Goal: Transaction & Acquisition: Purchase product/service

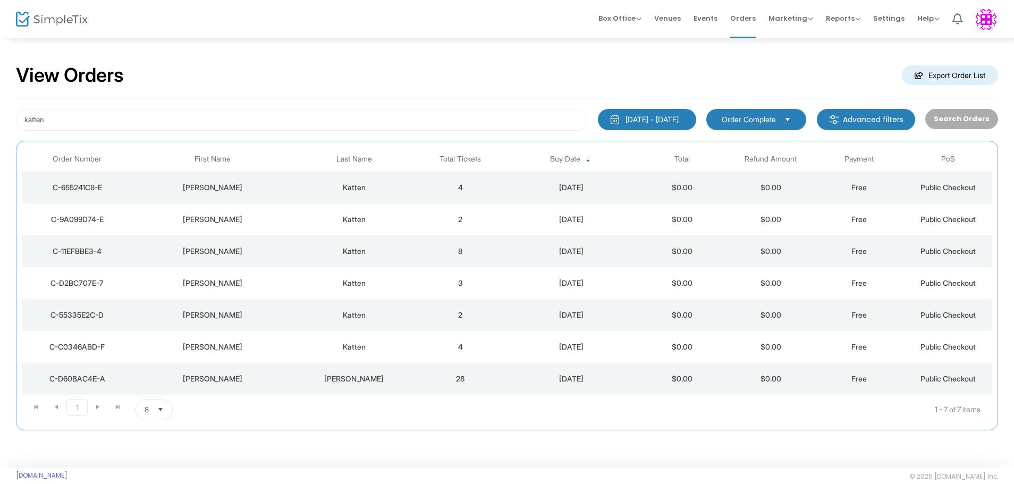
click at [72, 281] on div "C-D2BC707E-7" at bounding box center [76, 283] width 105 height 11
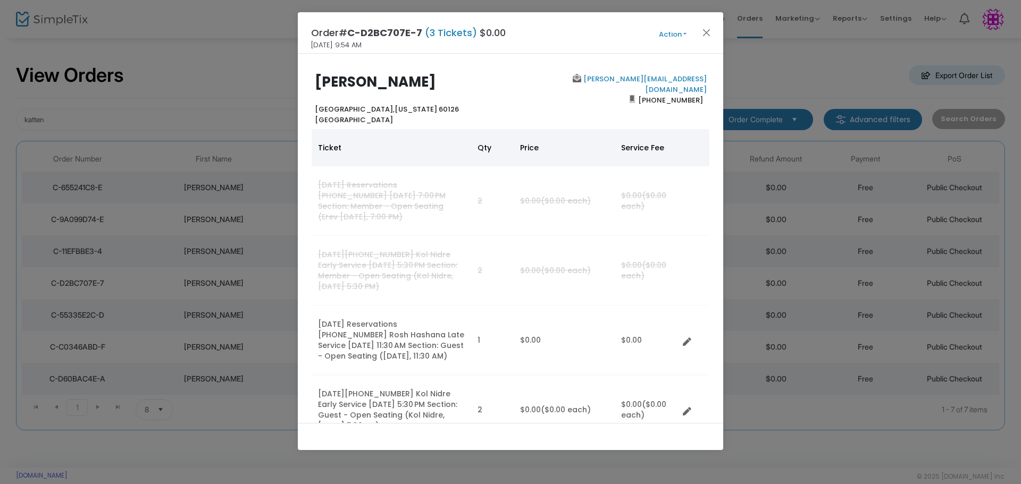
click at [685, 31] on button "Action" at bounding box center [673, 35] width 64 height 12
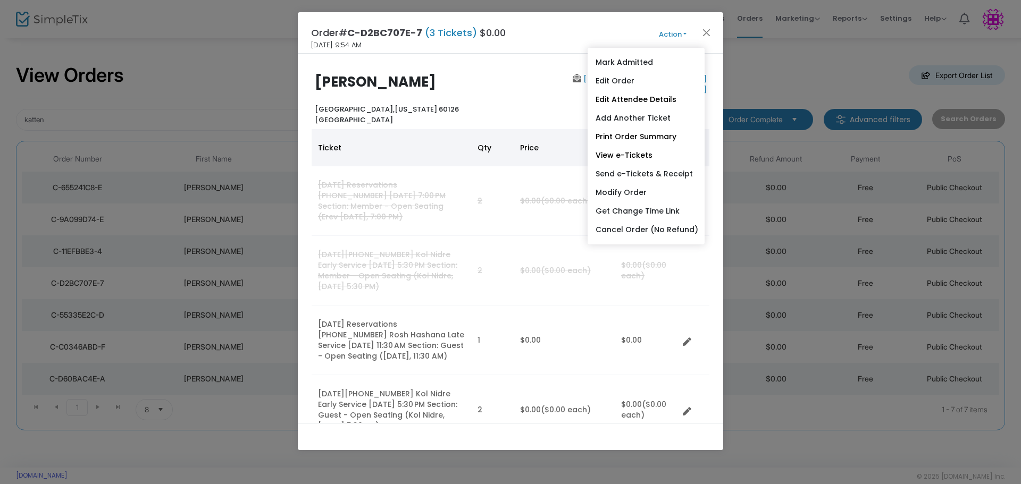
click at [655, 119] on link "Add Another Ticket" at bounding box center [645, 118] width 117 height 19
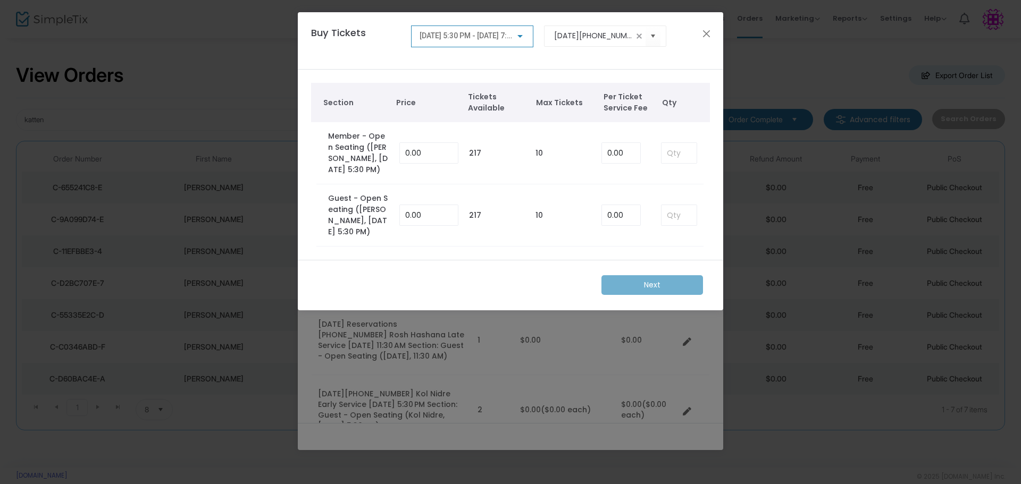
click at [520, 33] on div at bounding box center [520, 36] width 10 height 9
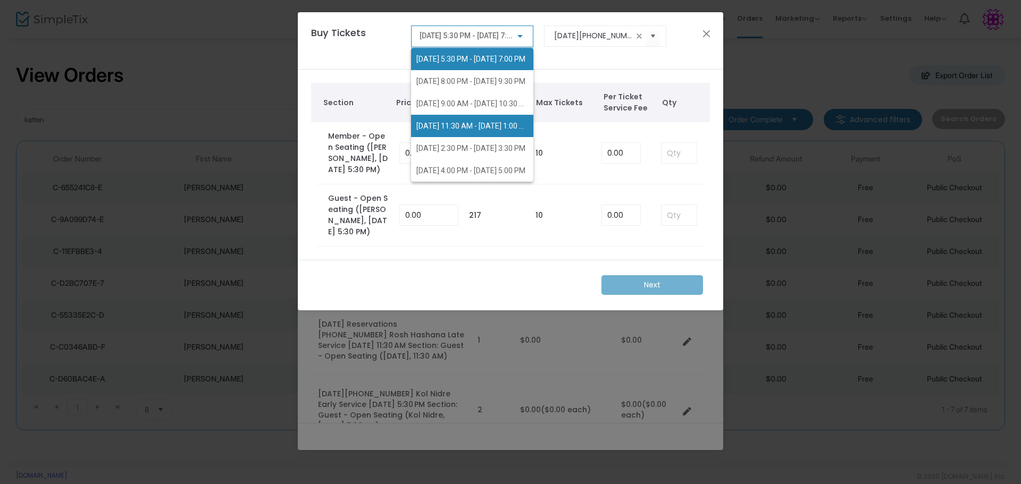
click at [481, 122] on span "10/2/2025 @ 11:30 AM - 10/2/2025 @ 1:00 PM" at bounding box center [473, 126] width 114 height 9
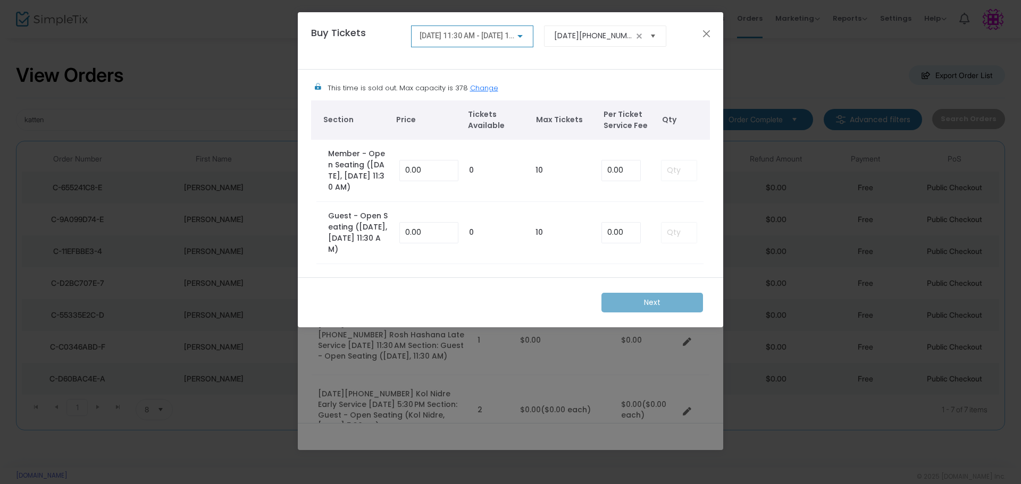
click at [651, 35] on span "Select" at bounding box center [653, 36] width 18 height 18
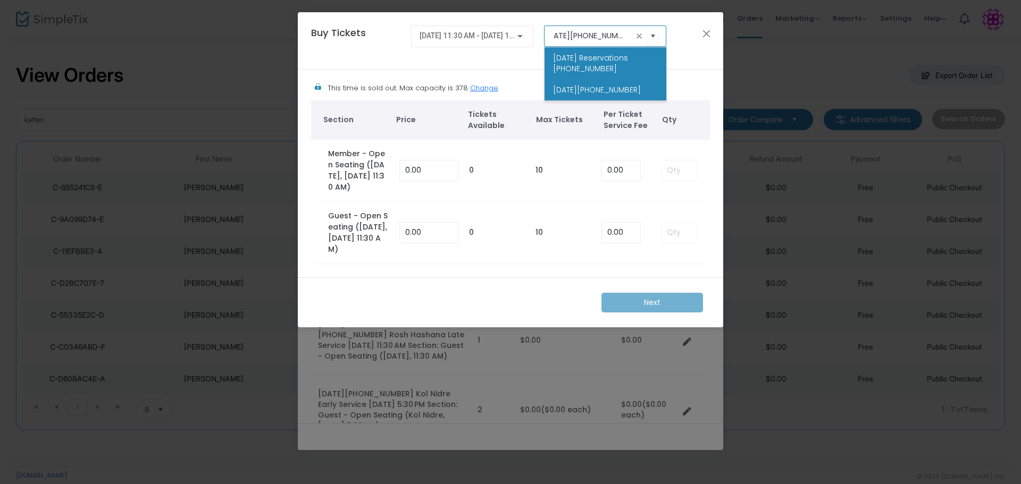
click at [604, 60] on span "[DATE] Reservations [PHONE_NUMBER]" at bounding box center [605, 63] width 105 height 21
type input "[DATE] Reservations [PHONE_NUMBER]"
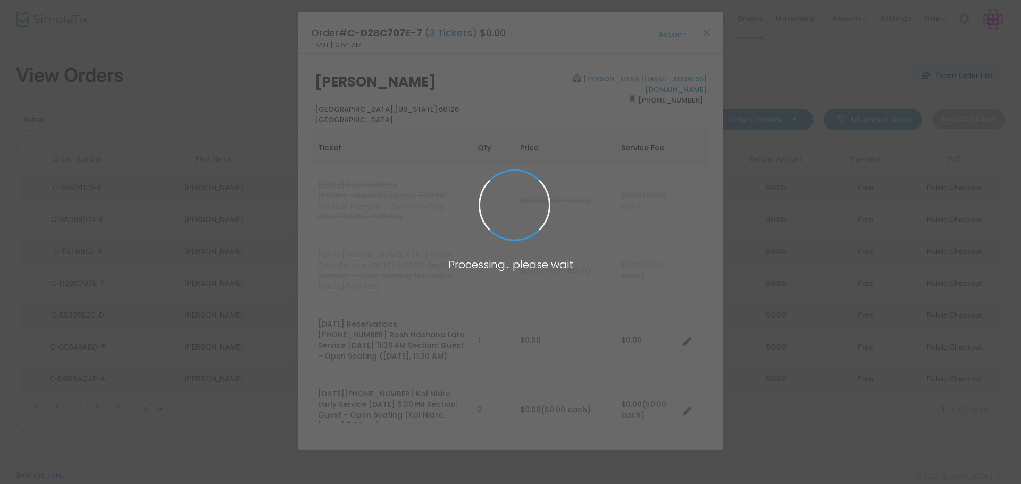
scroll to position [0, 0]
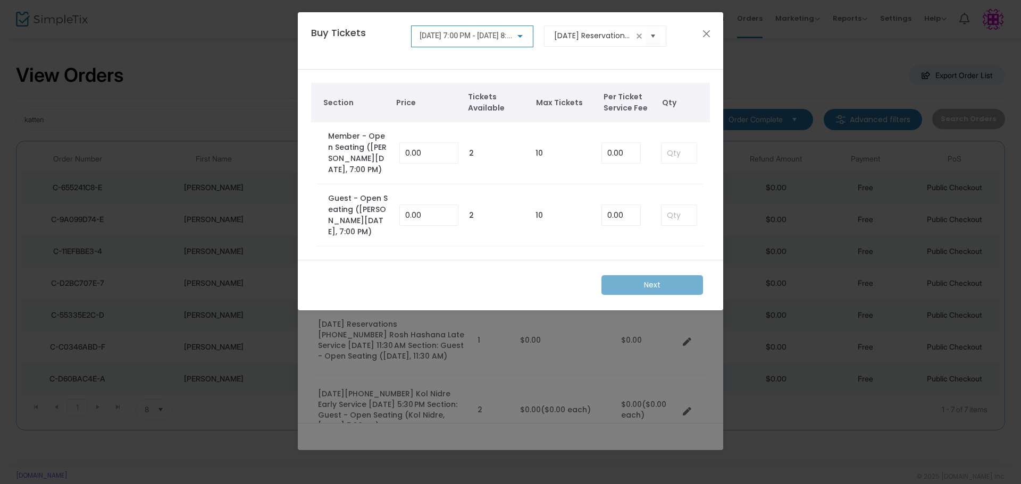
click at [524, 34] on div at bounding box center [520, 36] width 10 height 9
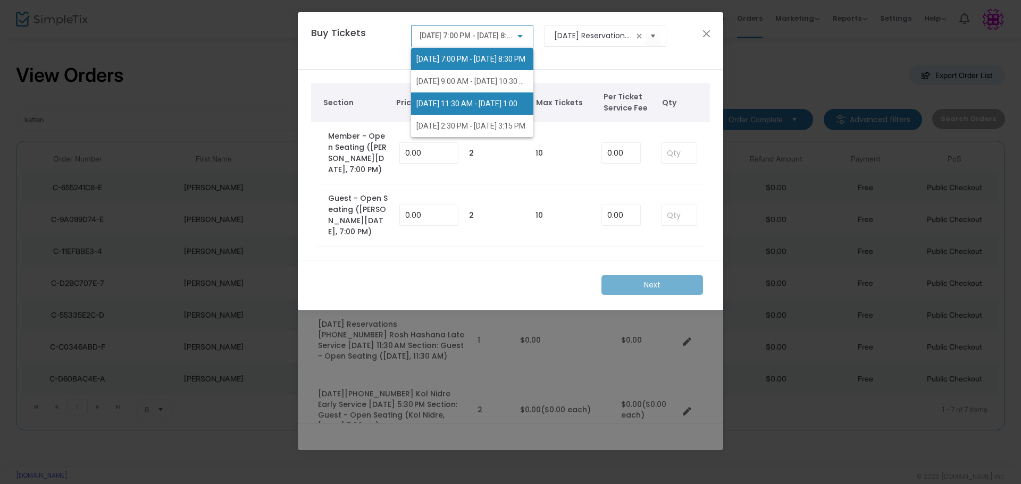
click at [508, 99] on span "9/23/2025 @ 11:30 AM - 9/23/2025 @ 1:00 PM" at bounding box center [473, 103] width 114 height 9
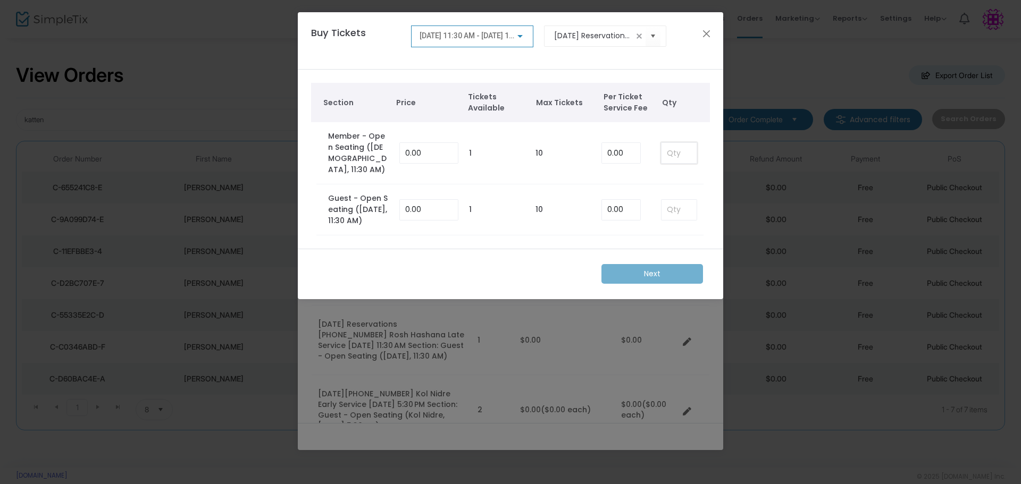
click at [671, 149] on input at bounding box center [678, 153] width 35 height 20
type input "1"
click at [660, 284] on m-button "Next" at bounding box center [652, 274] width 102 height 20
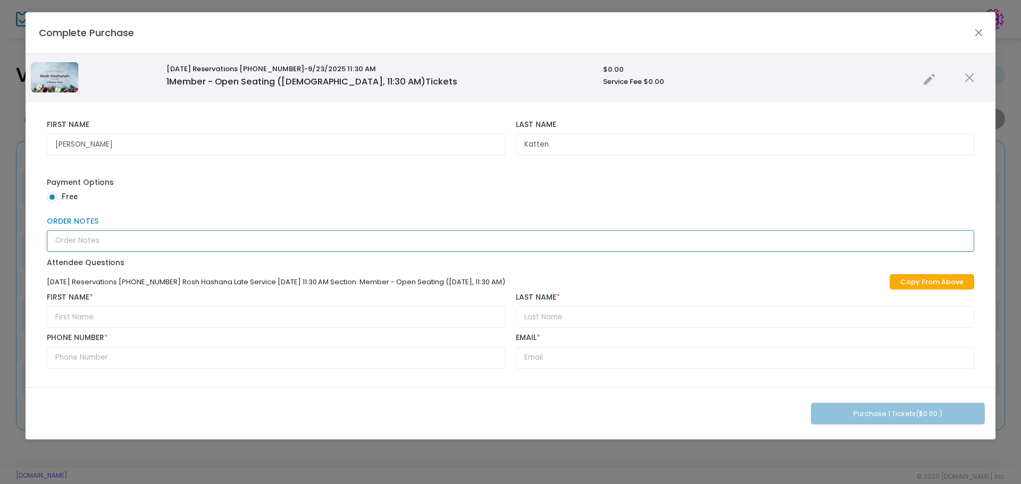
click at [89, 237] on input "Order Notes" at bounding box center [510, 241] width 927 height 22
click at [90, 315] on input "text" at bounding box center [276, 317] width 458 height 22
type input "Mel"
type input "Katten"
click at [88, 357] on input "text" at bounding box center [276, 358] width 458 height 22
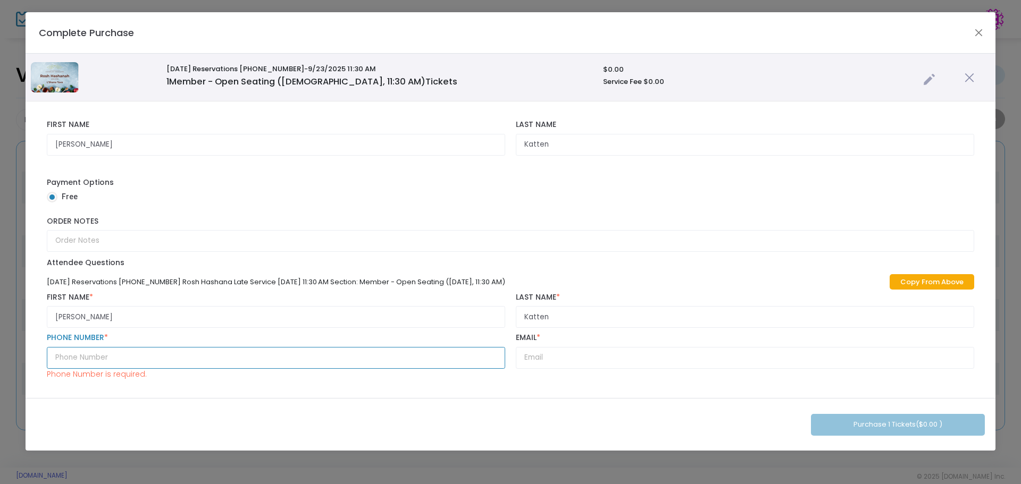
click at [172, 355] on input "text" at bounding box center [276, 358] width 458 height 22
paste input "(847) 764-5000"
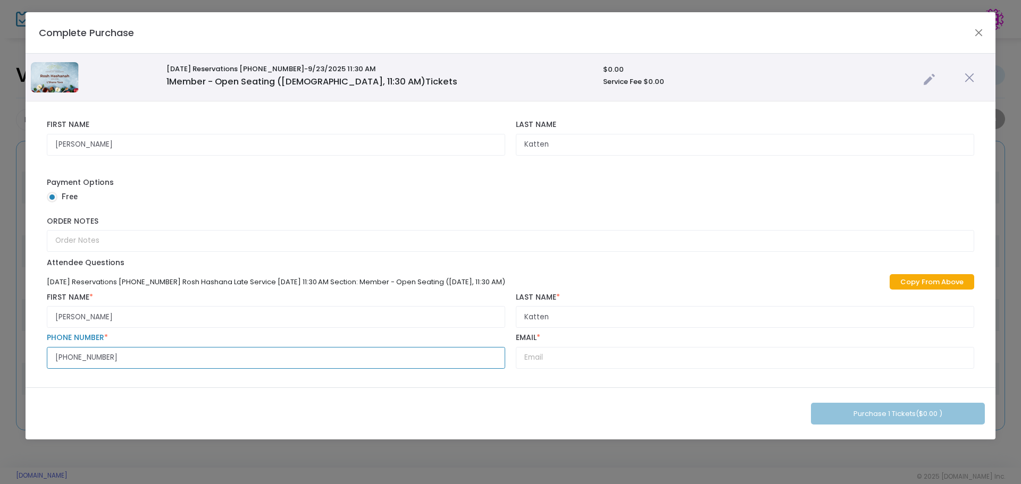
type input "(847) 764-5000"
click at [574, 358] on input "text" at bounding box center [745, 358] width 458 height 22
paste input "renee@t100g.com"
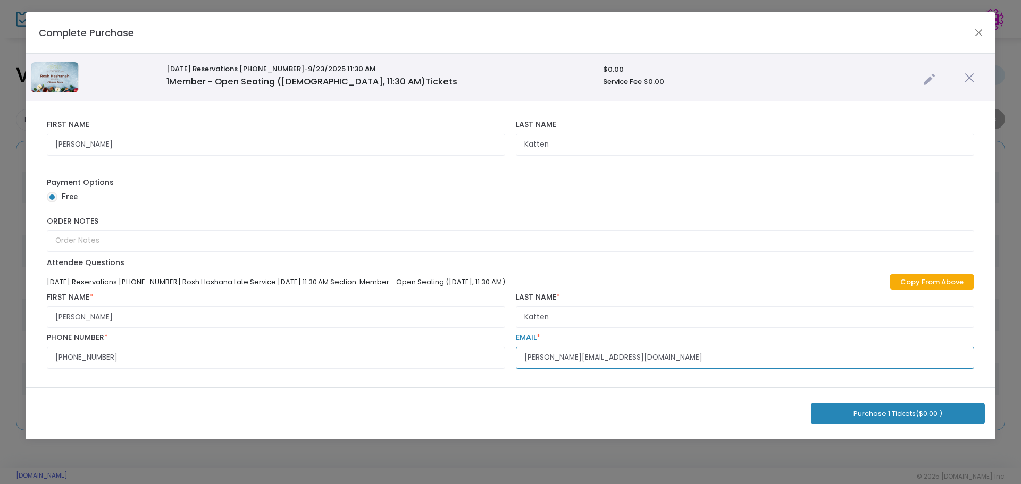
type input "renee@t100g.com"
click at [861, 411] on button "Purchase 1 Tickets ($0.00 )" at bounding box center [898, 414] width 174 height 22
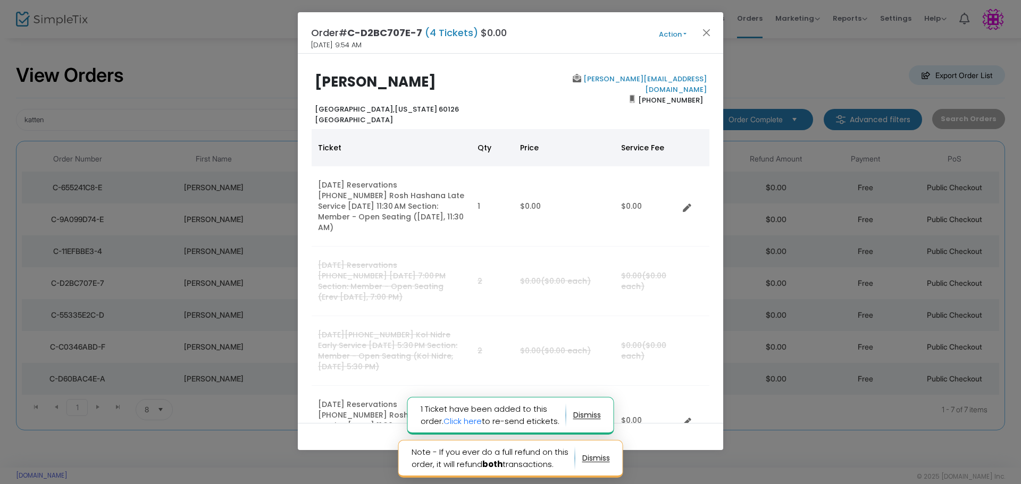
click at [687, 30] on button "Action" at bounding box center [673, 35] width 64 height 12
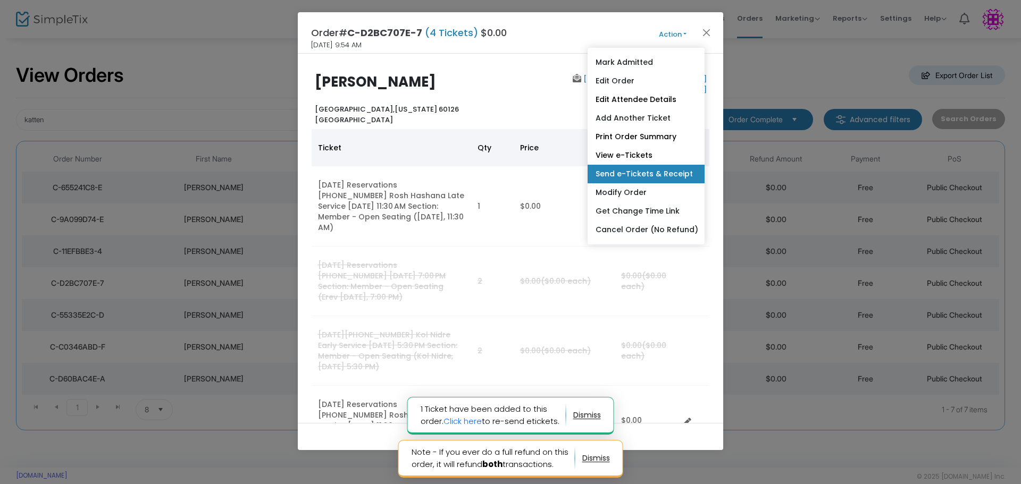
click at [665, 172] on link "Send e-Tickets & Receipt" at bounding box center [645, 174] width 117 height 19
type input "renee@t100g.com"
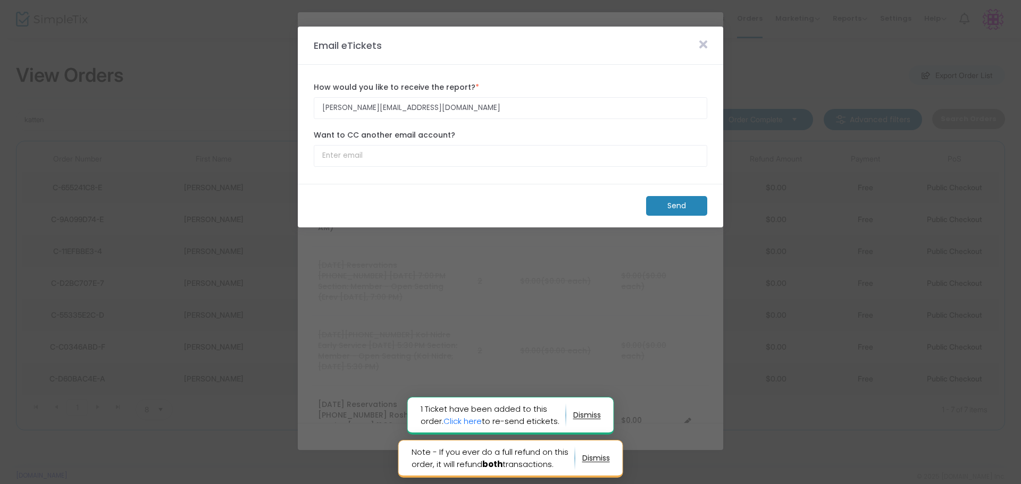
click at [684, 205] on m-button "Send" at bounding box center [676, 206] width 61 height 20
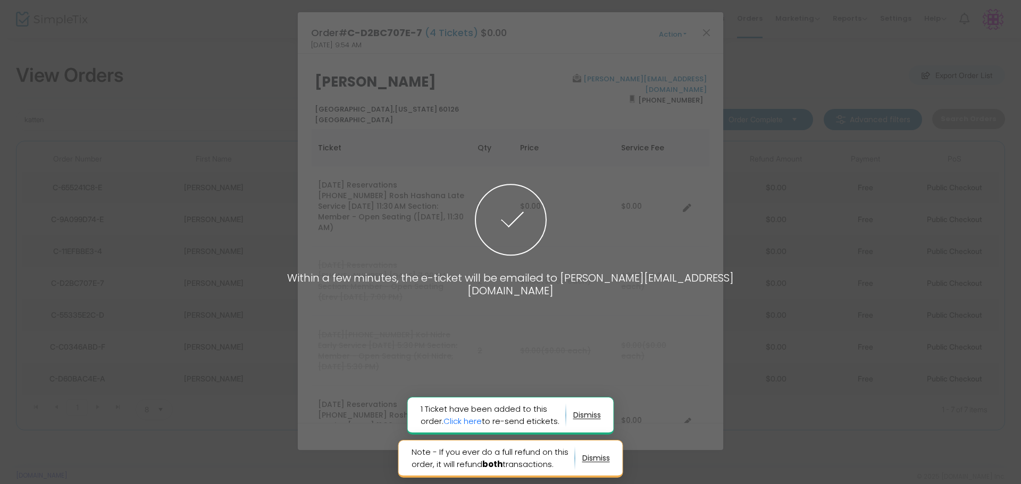
click at [710, 34] on span at bounding box center [510, 242] width 1021 height 484
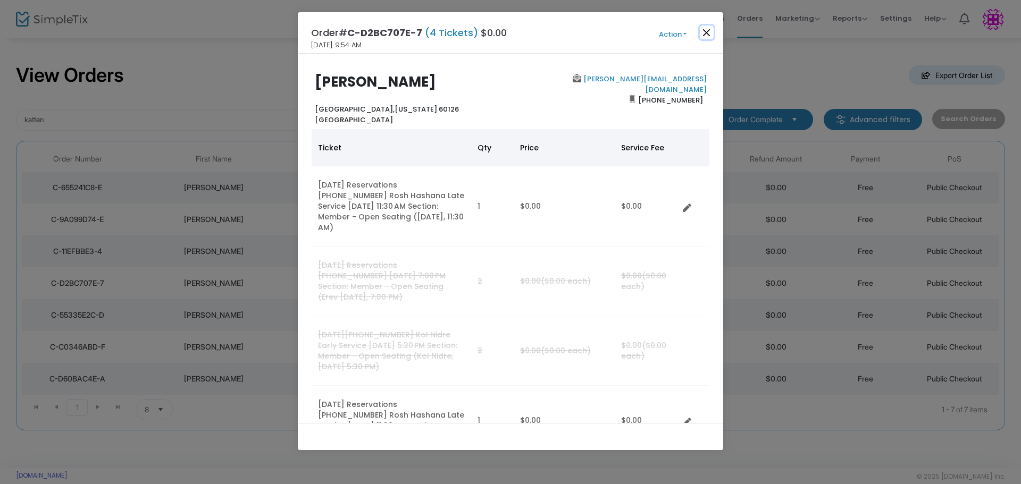
click at [701, 33] on button "Close" at bounding box center [707, 33] width 14 height 14
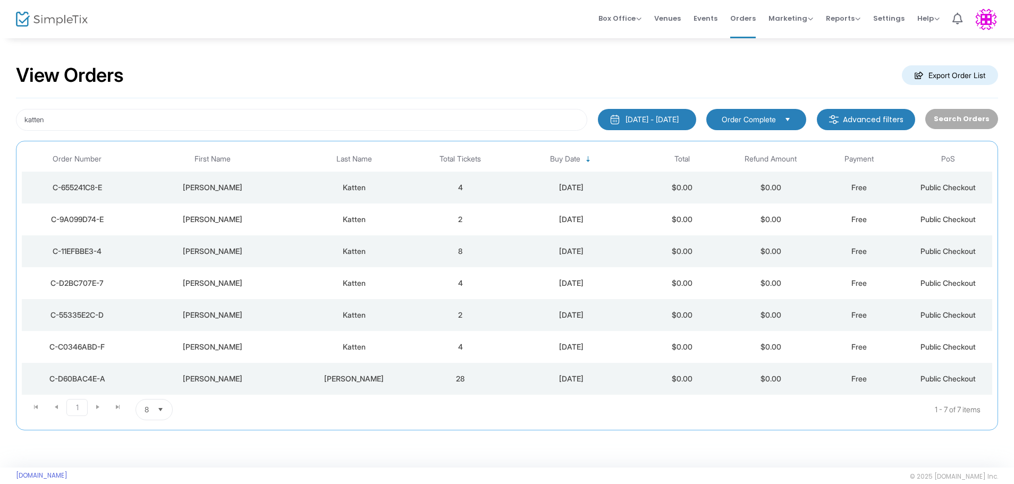
click at [433, 444] on div "View Orders Export Order List katten 9/15/2024 - 9/15/2025 Last 30 Days Today Y…" at bounding box center [507, 252] width 1014 height 431
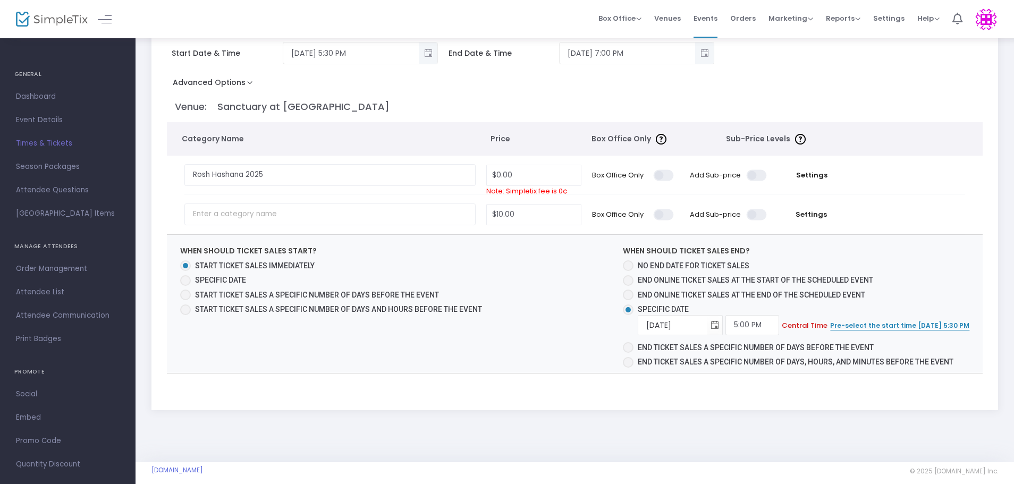
scroll to position [116, 0]
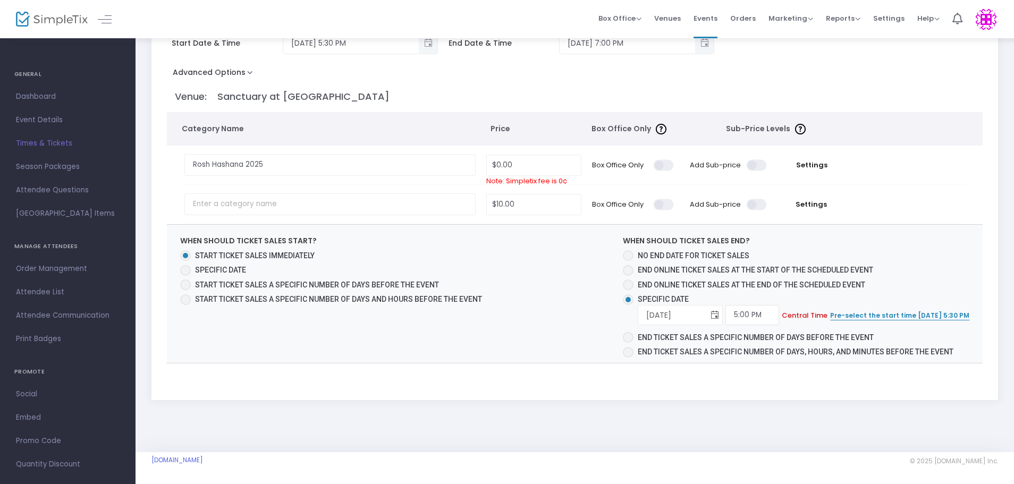
click at [722, 316] on span "Toggle calendar" at bounding box center [716, 316] width 18 height 18
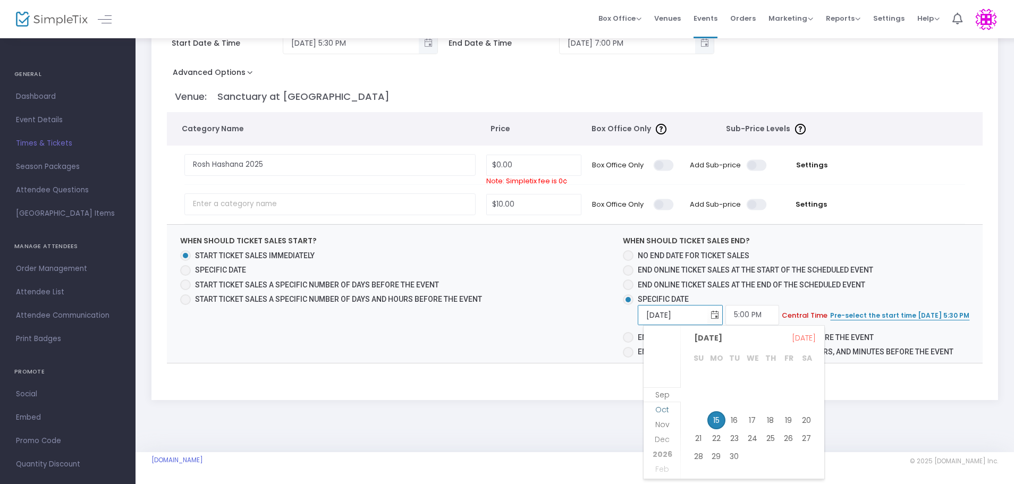
click at [662, 411] on span "Oct" at bounding box center [662, 410] width 14 height 11
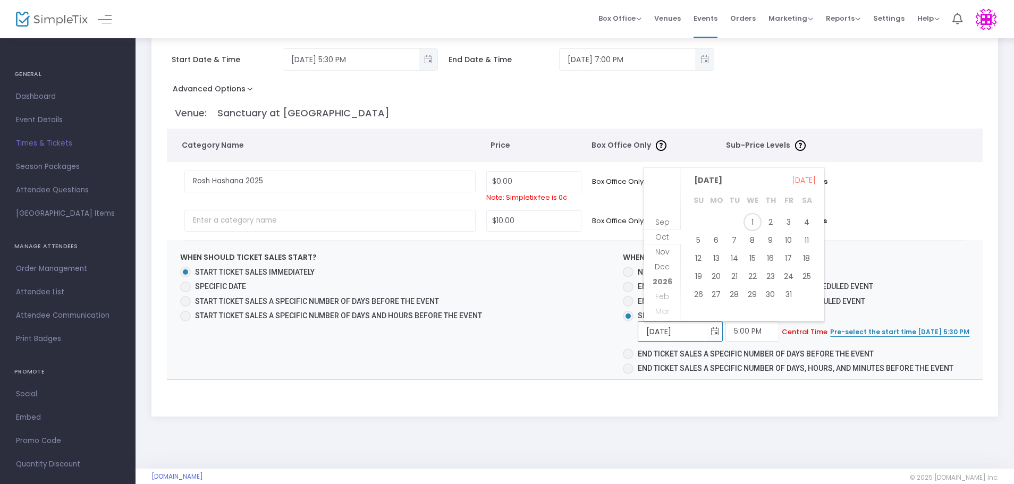
scroll to position [106, 0]
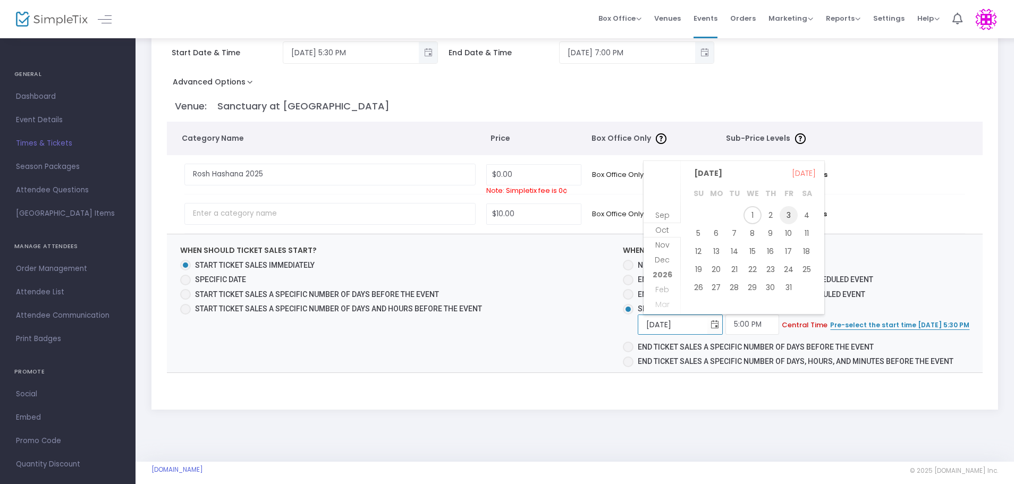
click at [791, 216] on span "3" at bounding box center [789, 215] width 18 height 18
type input "10/3/2025"
type input "1:00 AM"
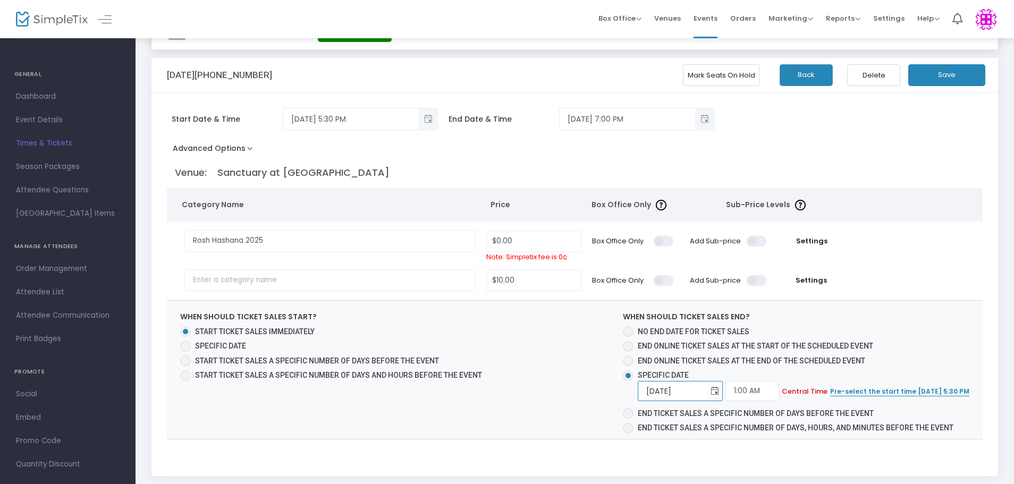
scroll to position [0, 0]
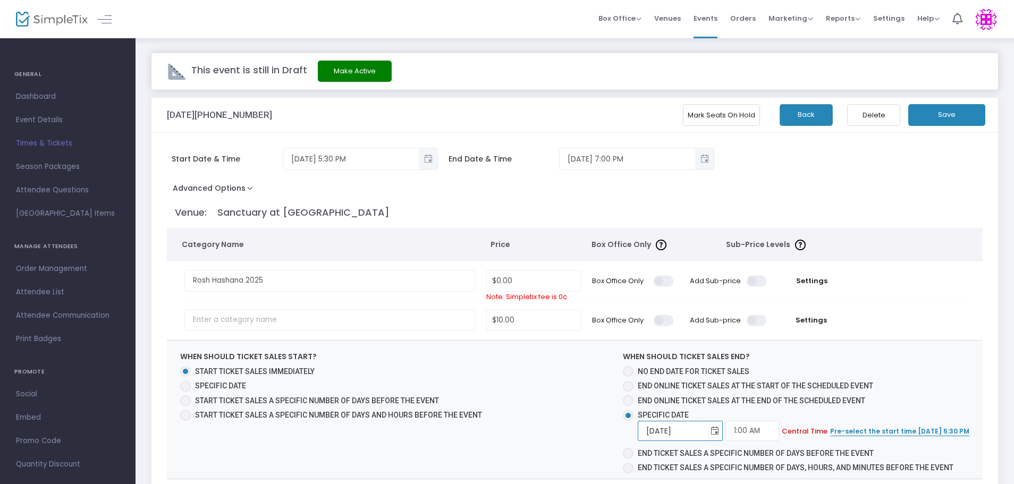
click at [943, 122] on button "Save" at bounding box center [947, 115] width 77 height 22
click at [53, 139] on span "Times & Tickets" at bounding box center [68, 144] width 104 height 14
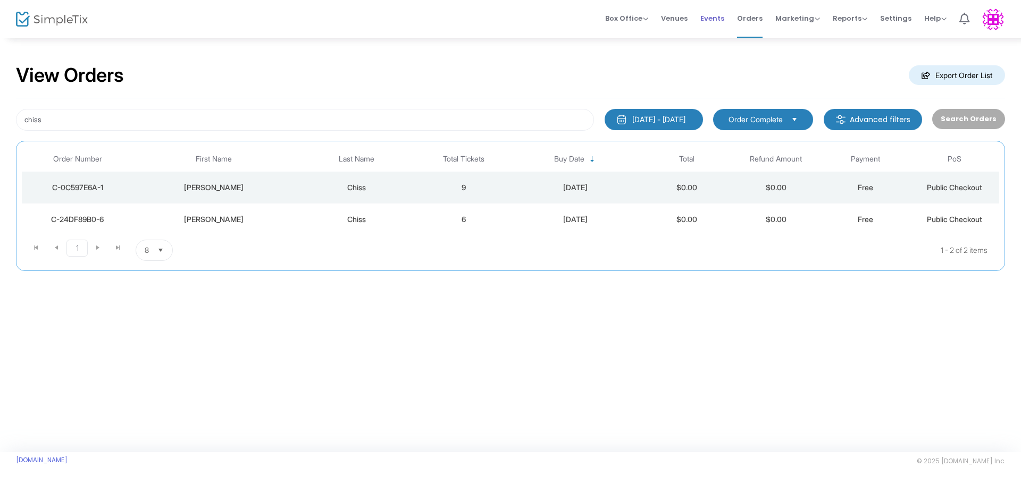
click at [719, 15] on span "Events" at bounding box center [712, 18] width 24 height 27
